Goal: Information Seeking & Learning: Understand process/instructions

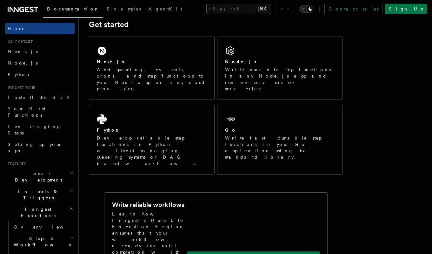
scroll to position [97, 0]
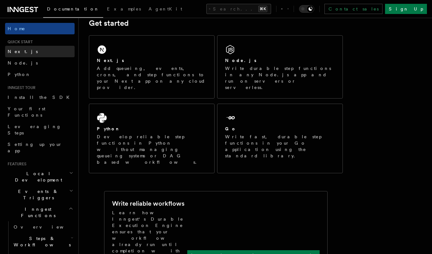
click at [27, 53] on link "Next.js" at bounding box center [40, 51] width 70 height 11
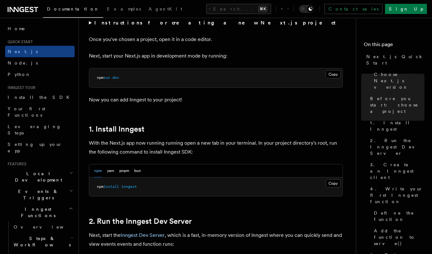
scroll to position [257, 0]
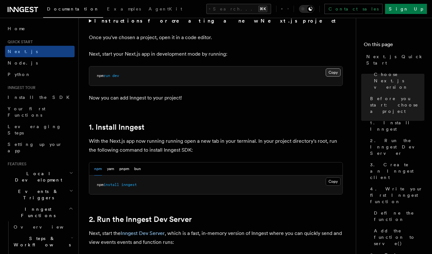
click at [330, 74] on button "Copy Copied" at bounding box center [333, 72] width 15 height 8
click at [335, 73] on button "Copy Copied" at bounding box center [333, 72] width 15 height 8
click at [278, 170] on div "npm yarn pnpm bun" at bounding box center [215, 168] width 253 height 13
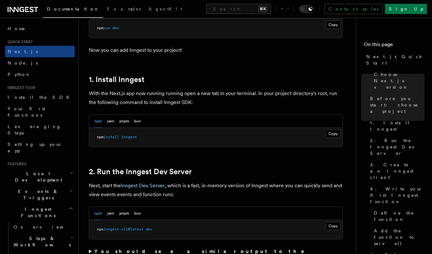
scroll to position [306, 0]
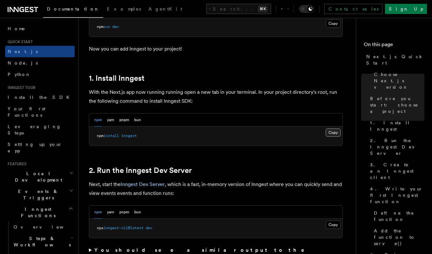
click at [333, 132] on button "Copy Copied" at bounding box center [333, 132] width 15 height 8
click at [330, 132] on button "Copy Copied" at bounding box center [333, 132] width 15 height 8
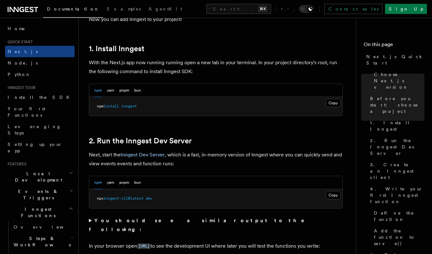
scroll to position [343, 0]
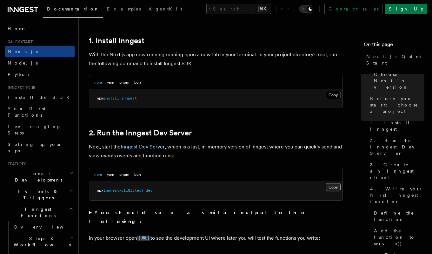
click at [333, 190] on button "Copy Copied" at bounding box center [333, 187] width 15 height 8
click at [329, 187] on button "Copy Copied" at bounding box center [333, 187] width 15 height 8
